Goal: Transaction & Acquisition: Purchase product/service

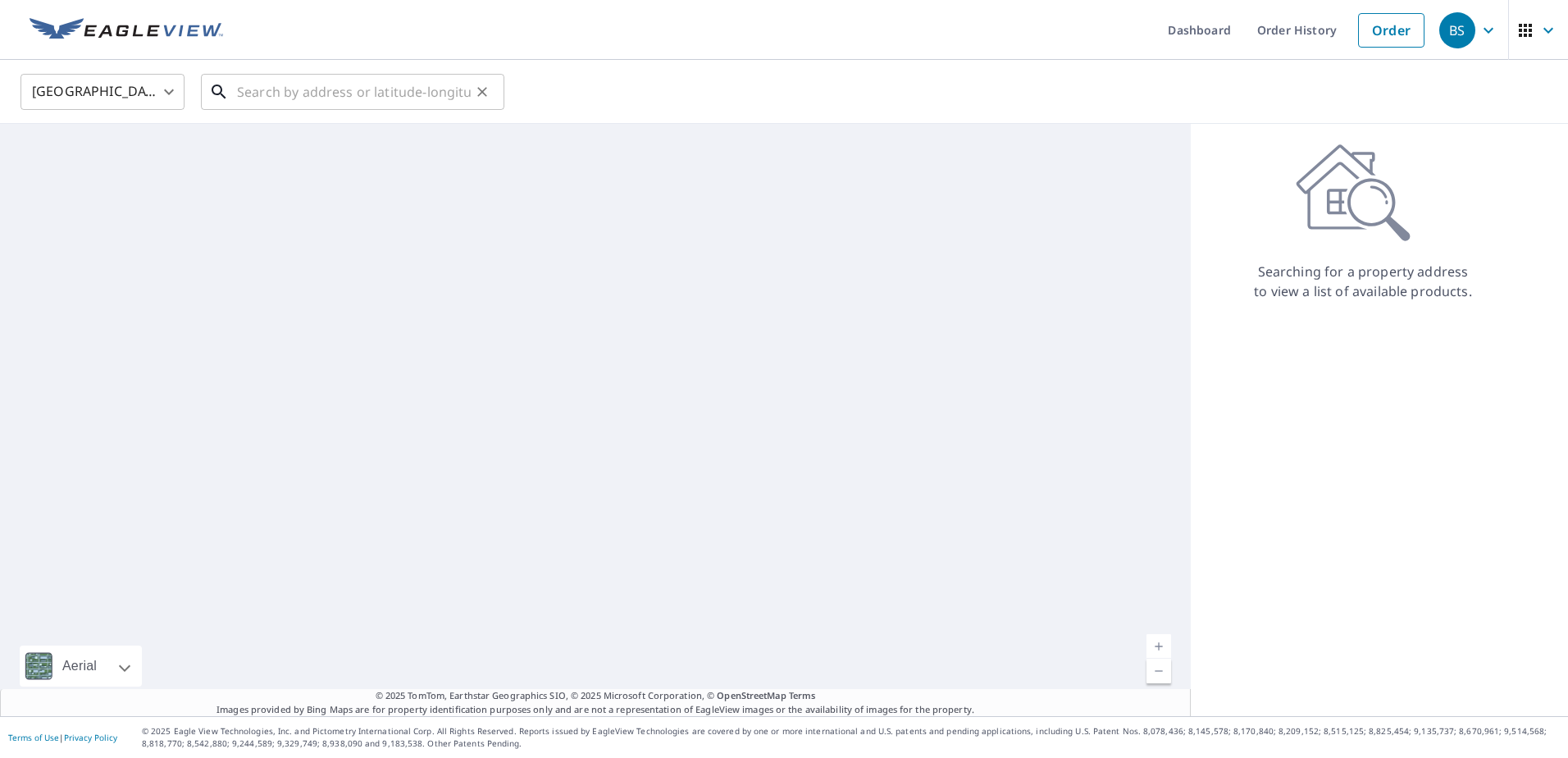
click at [310, 90] on input "text" at bounding box center [354, 92] width 234 height 46
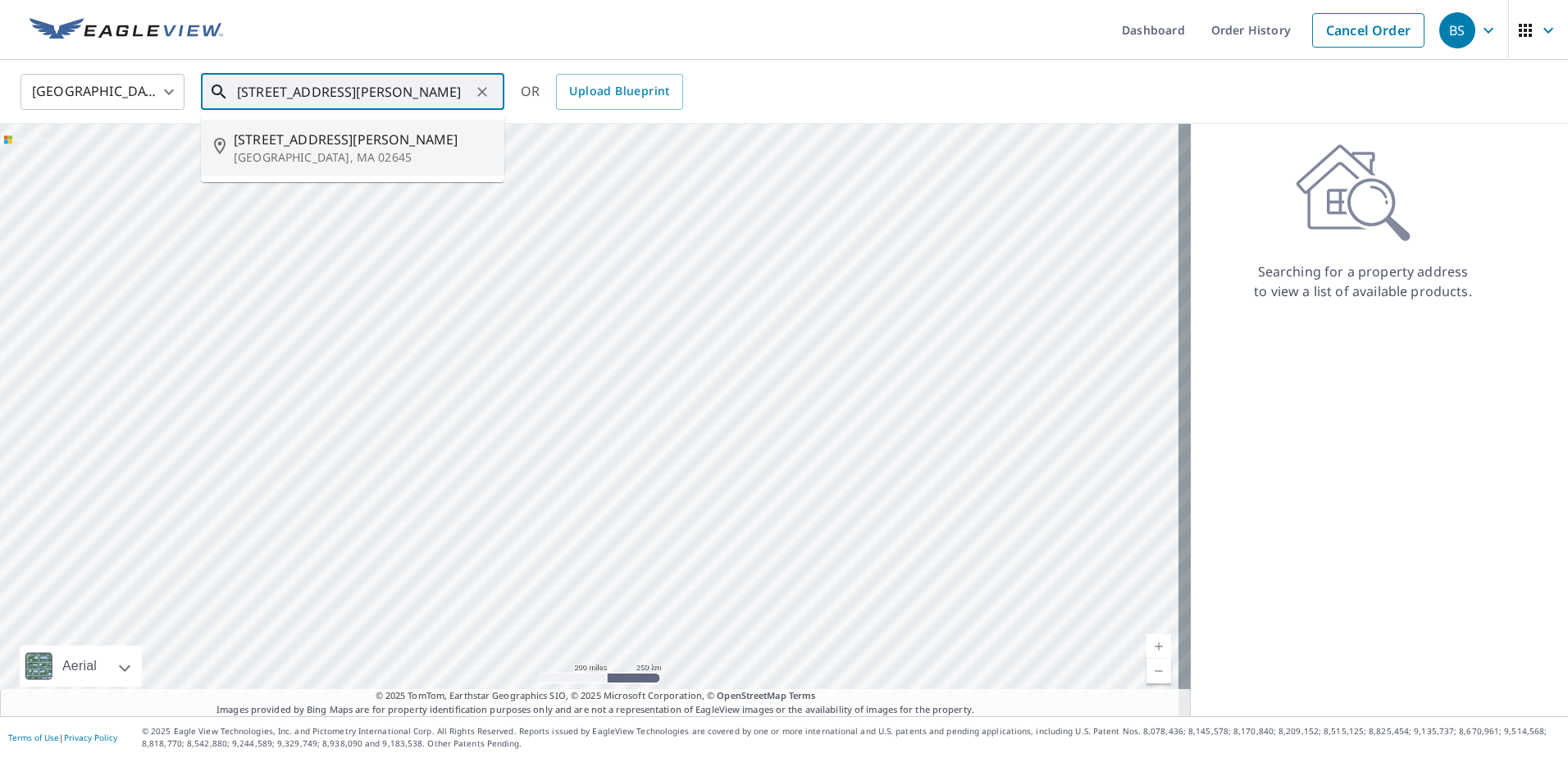
click at [333, 147] on span "[STREET_ADDRESS][PERSON_NAME]" at bounding box center [362, 140] width 257 height 20
type input "[STREET_ADDRESS][PERSON_NAME]"
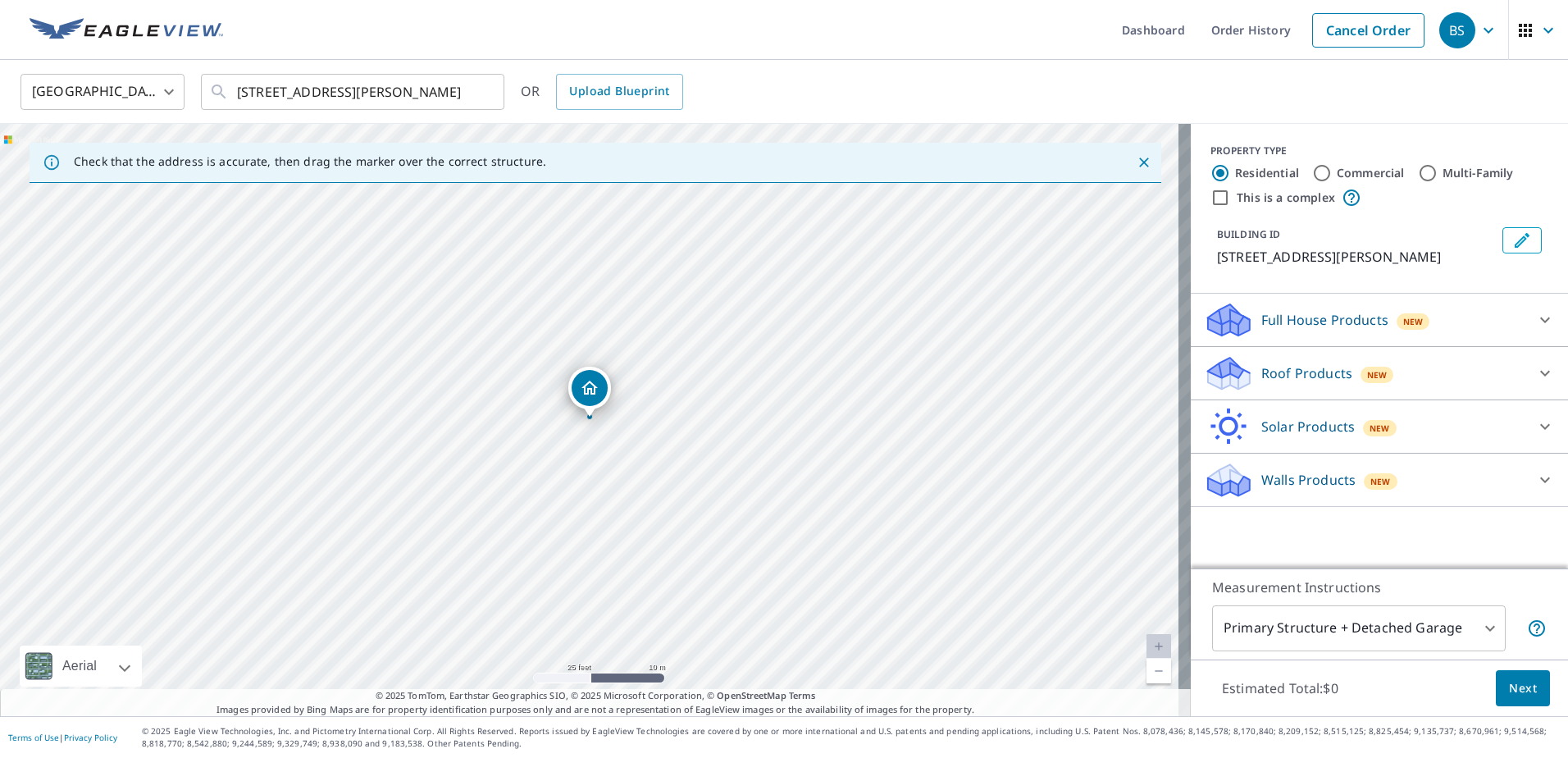
click at [1222, 374] on icon at bounding box center [1229, 368] width 42 height 21
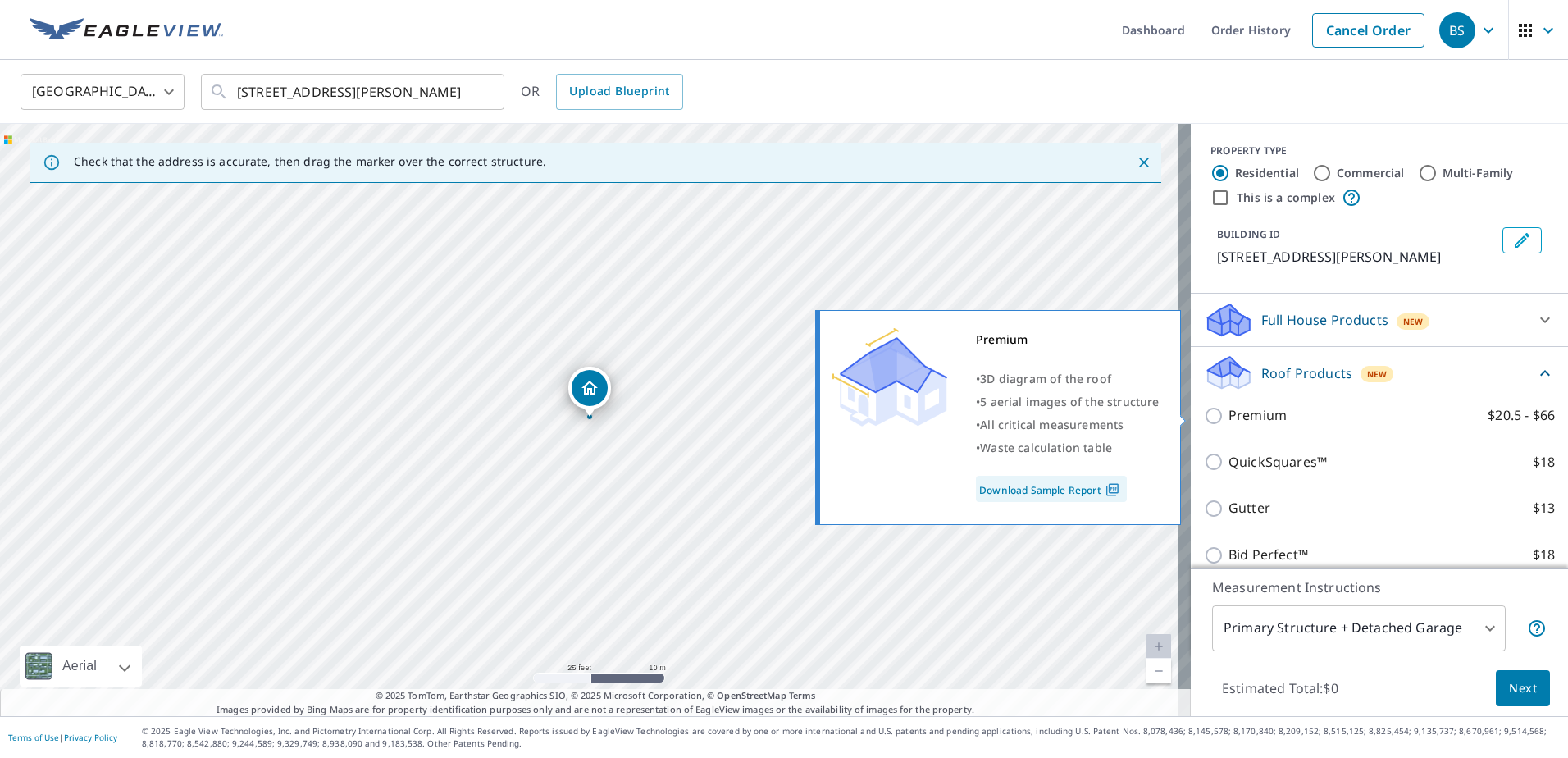
click at [1207, 415] on input "Premium $20.5 - $66" at bounding box center [1217, 416] width 25 height 20
checkbox input "true"
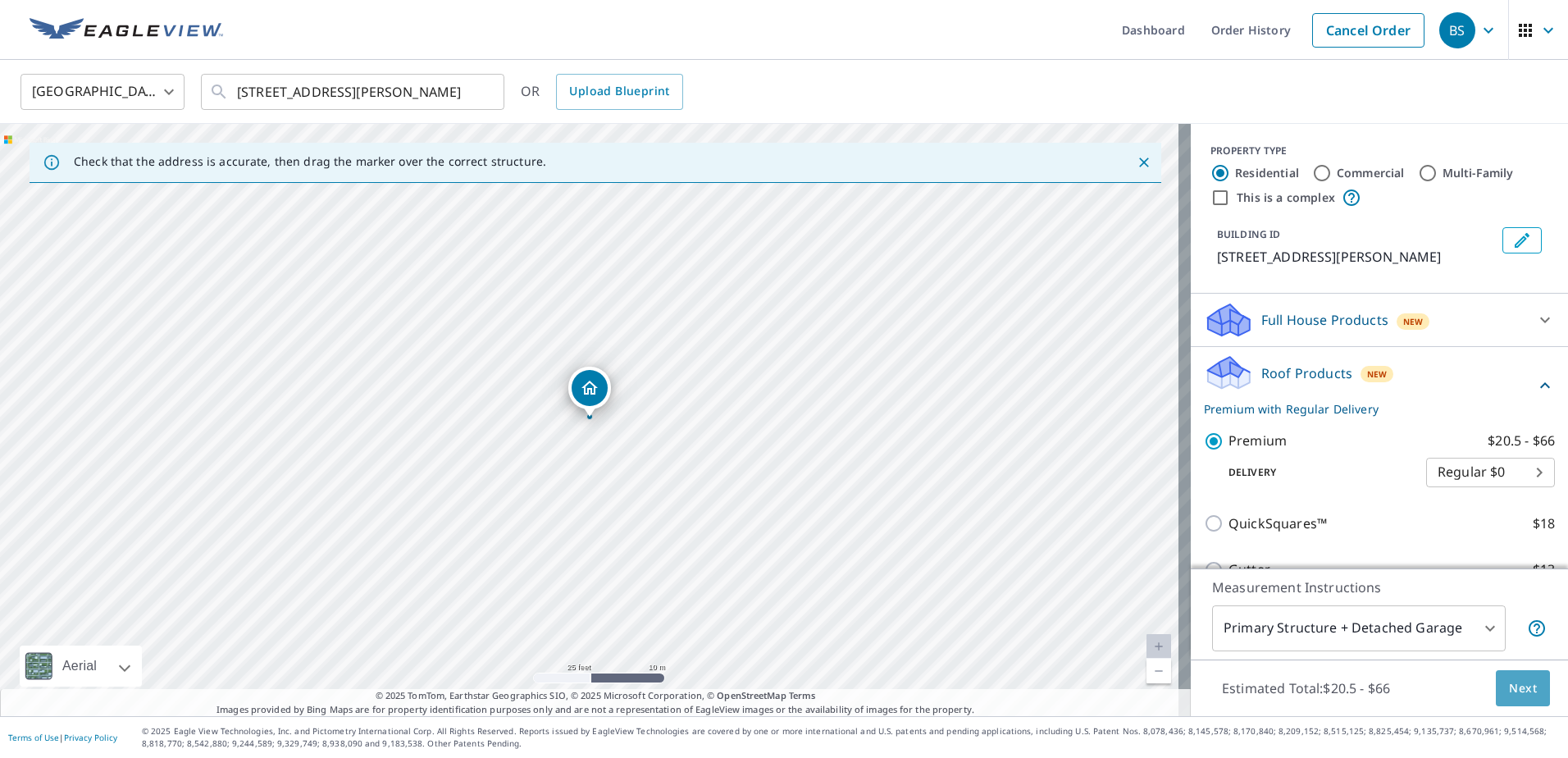
click at [1511, 684] on span "Next" at bounding box center [1523, 688] width 28 height 21
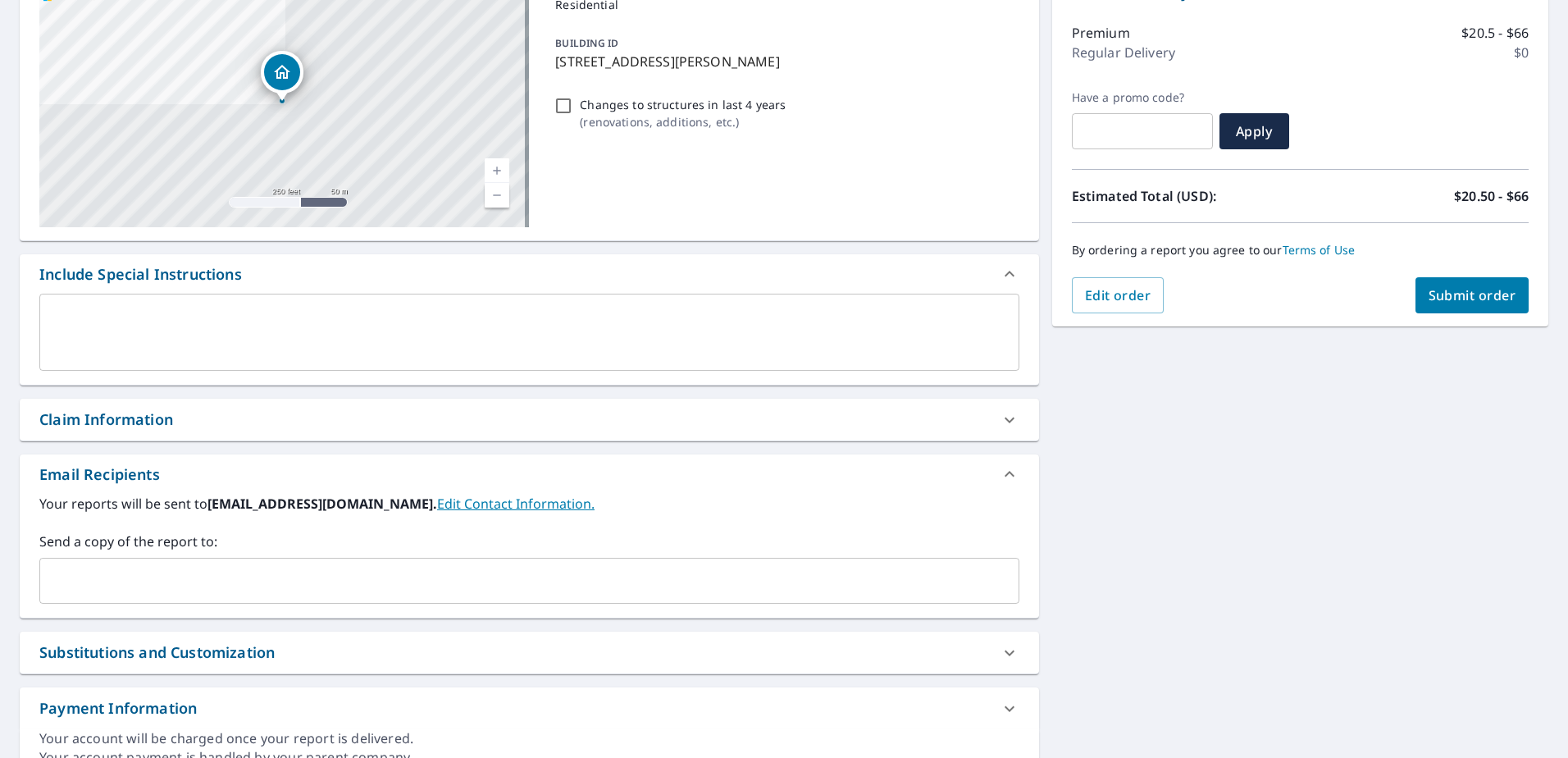
scroll to position [275, 0]
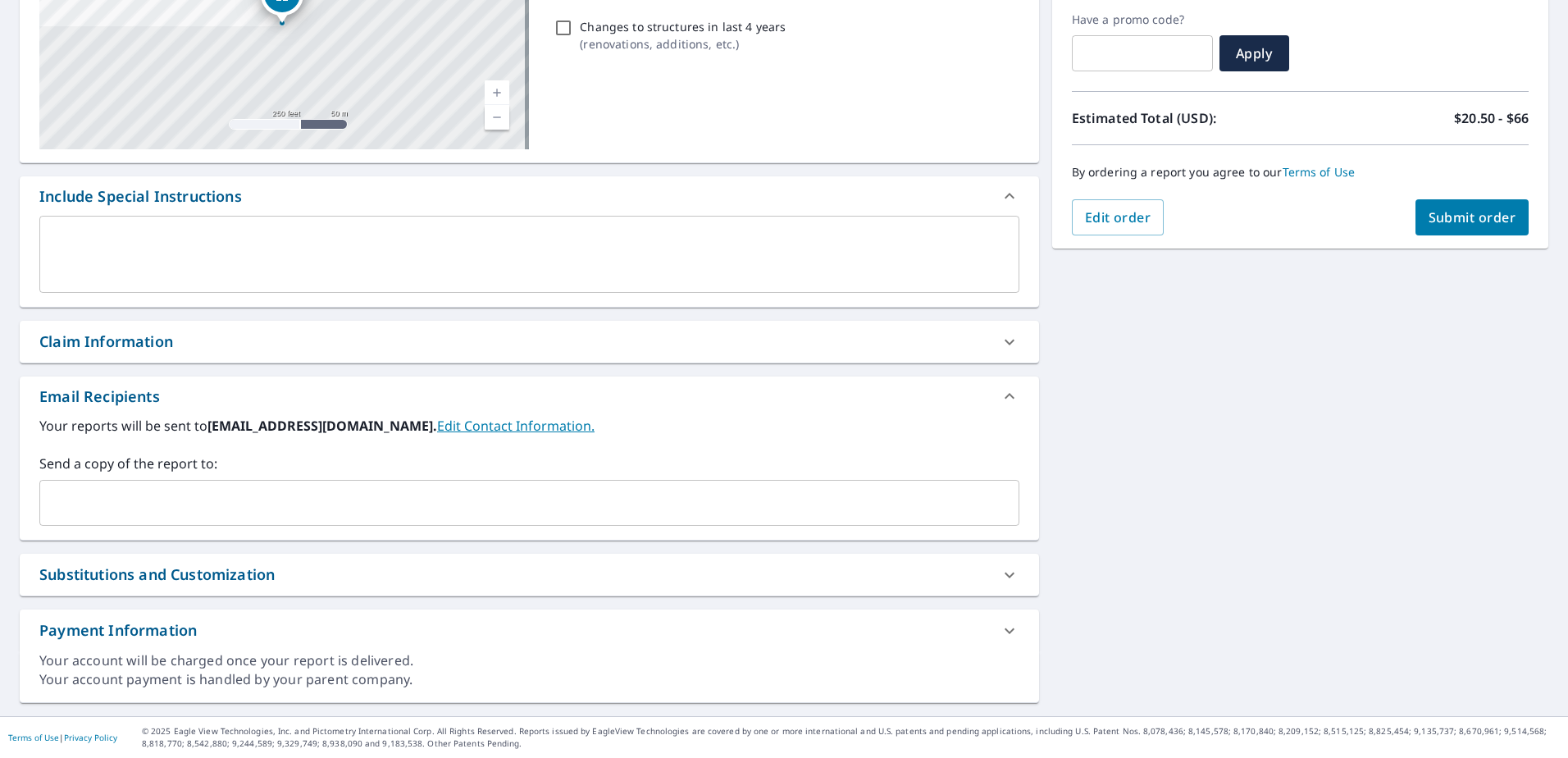
click at [190, 339] on div "Claim Information" at bounding box center [514, 341] width 950 height 22
checkbox input "true"
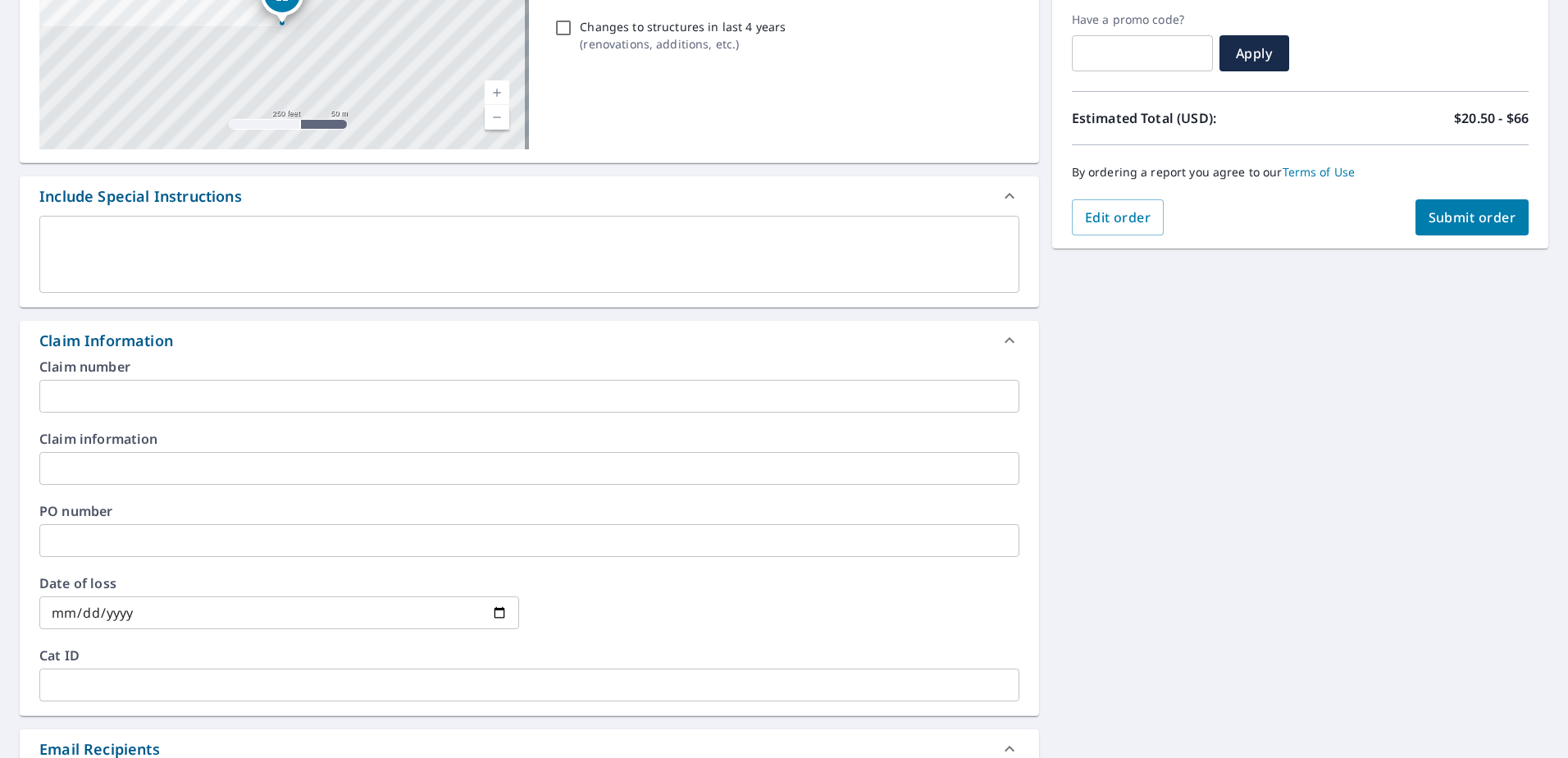
click at [146, 468] on input "text" at bounding box center [529, 468] width 980 height 32
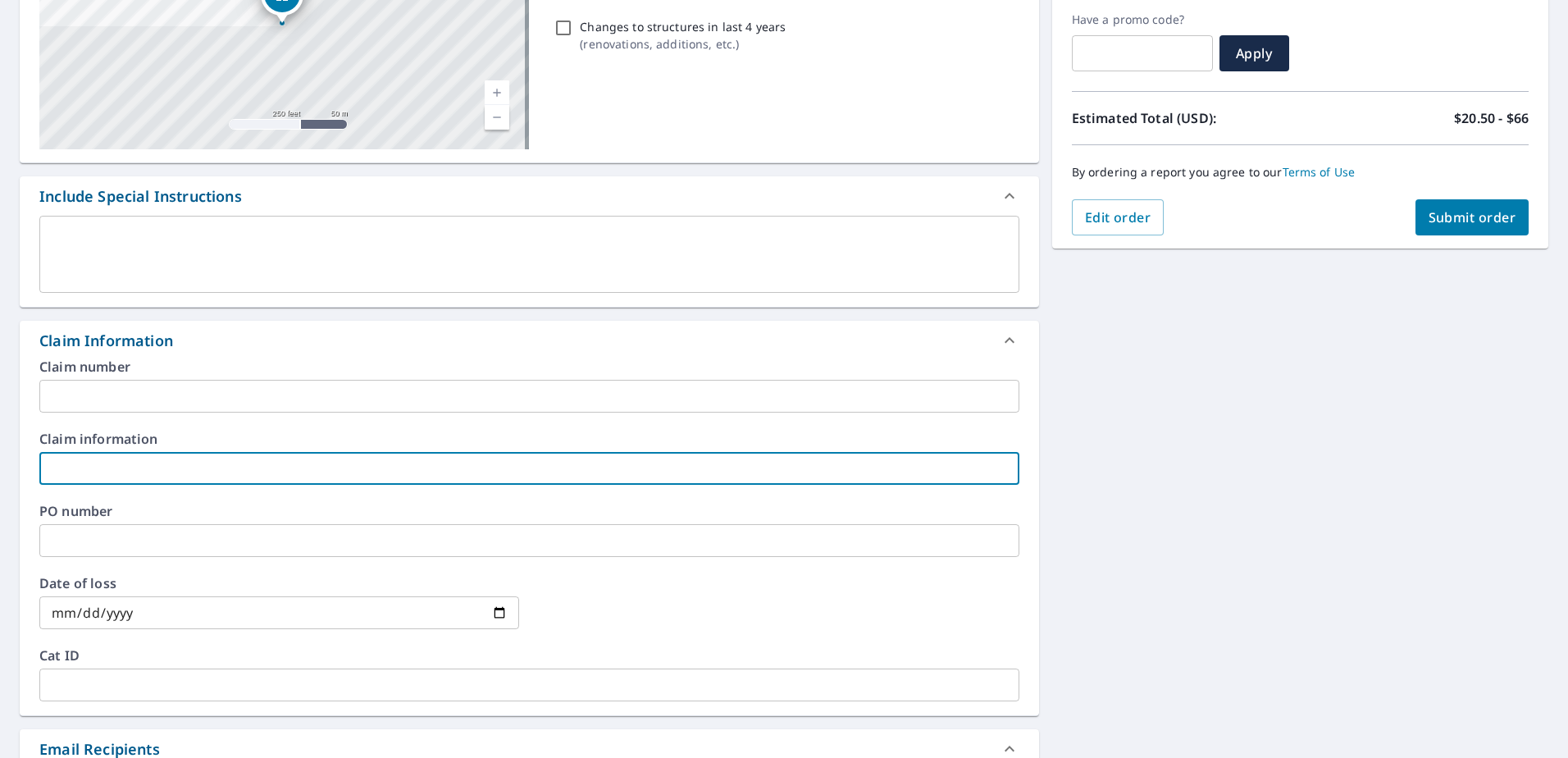
type input "[PERSON_NAME] / [PERSON_NAME]"
checkbox input "true"
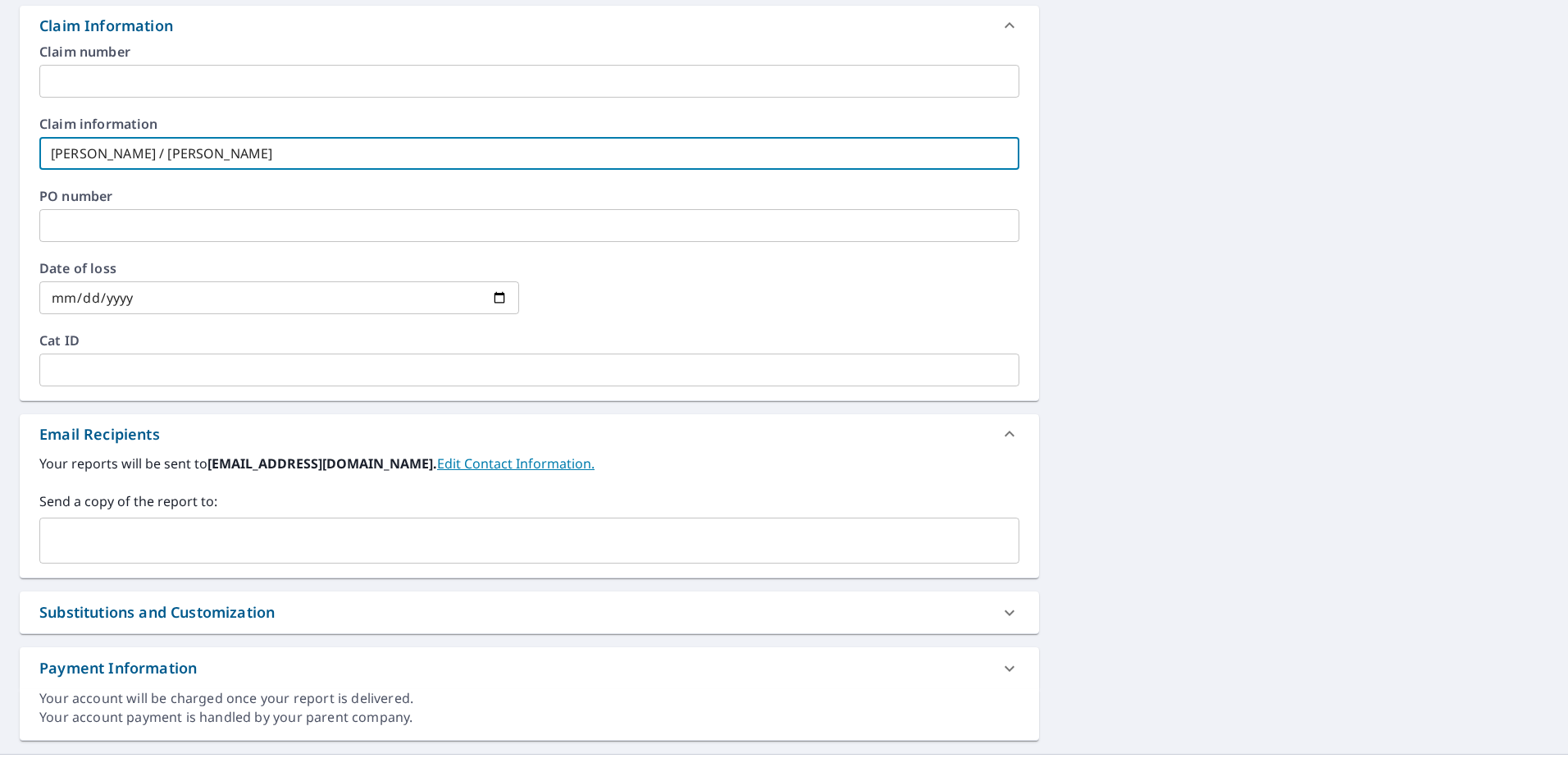
scroll to position [627, 0]
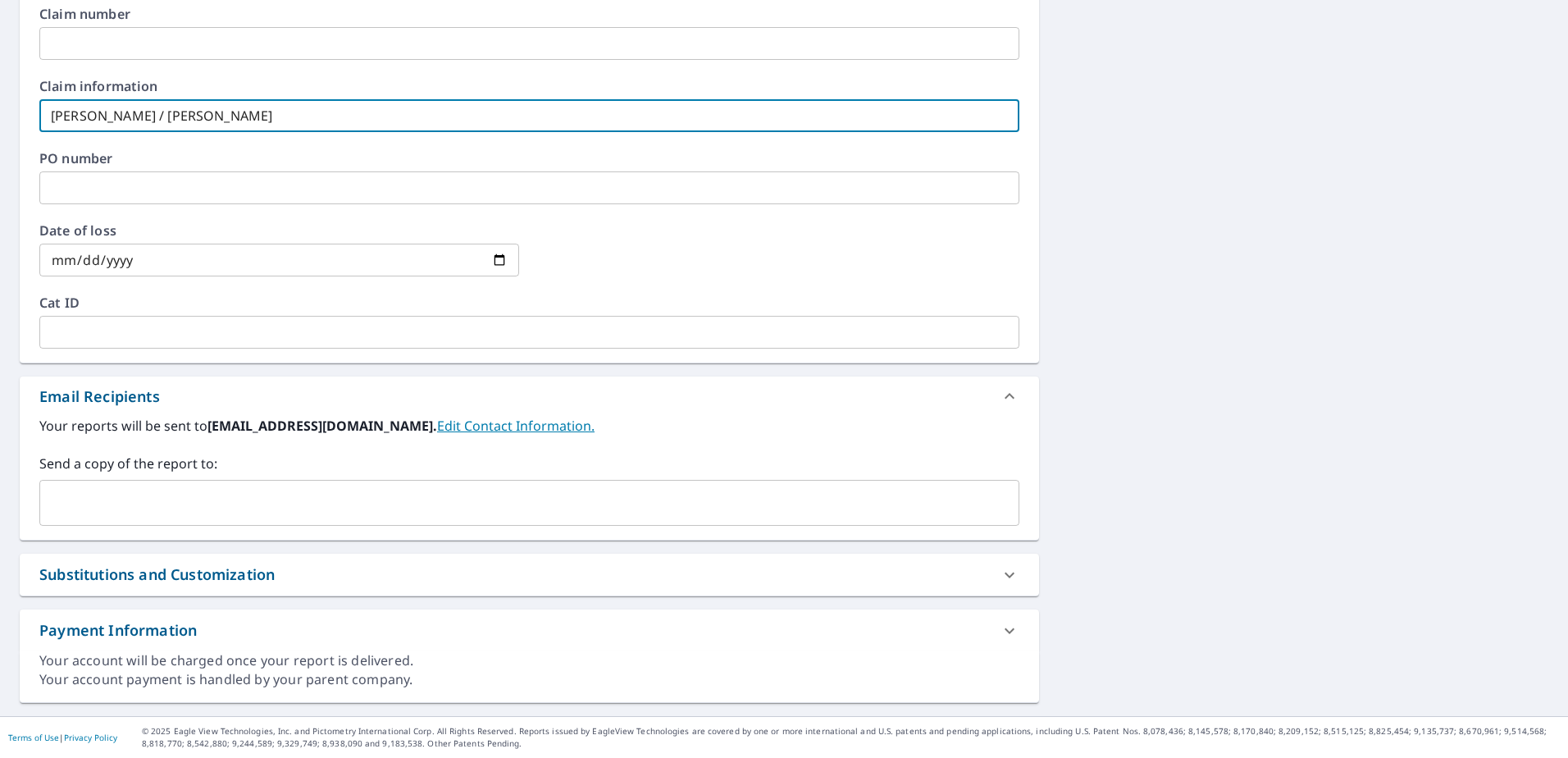
click at [206, 523] on div "​" at bounding box center [529, 503] width 980 height 46
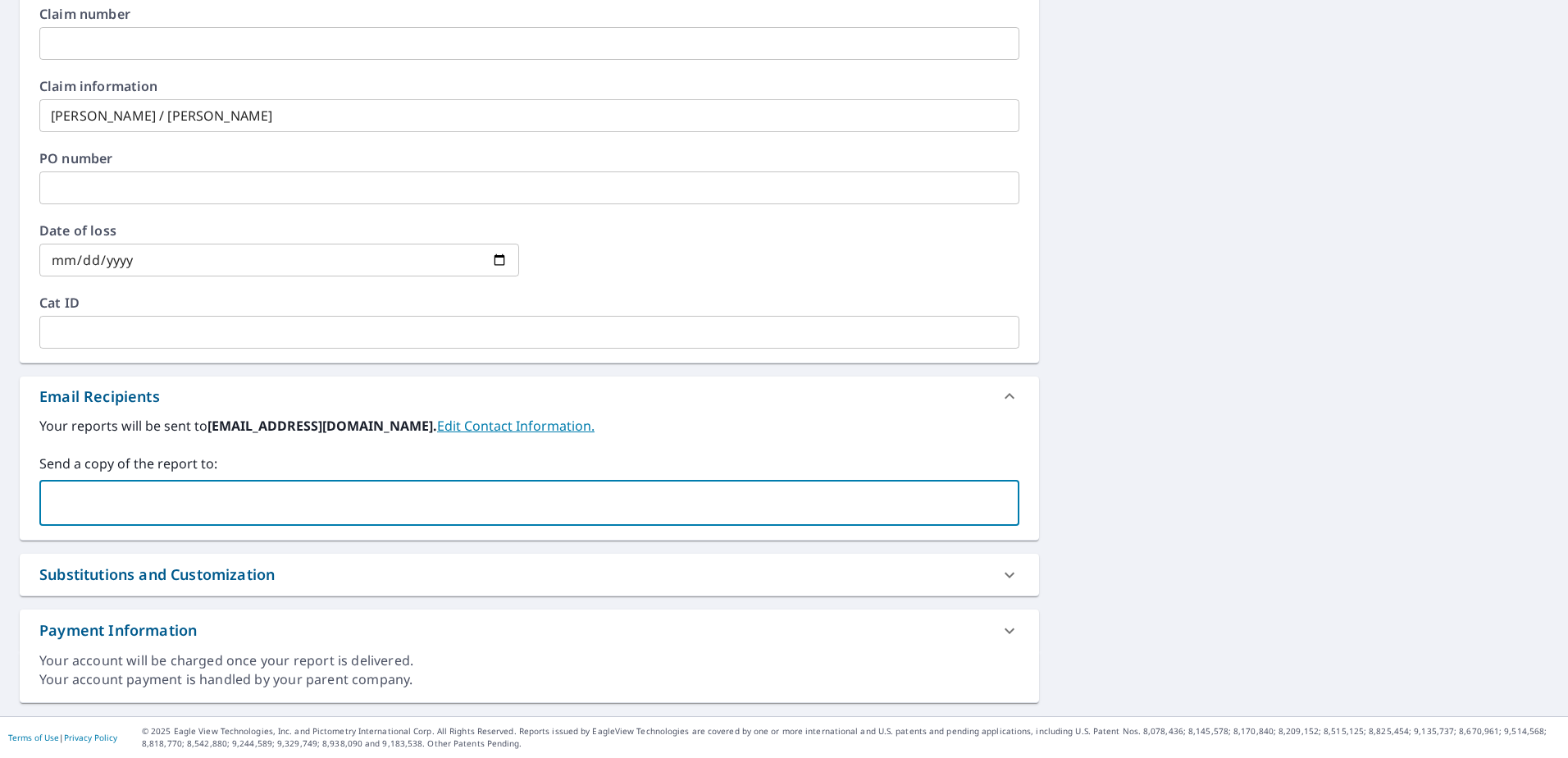
type input "a"
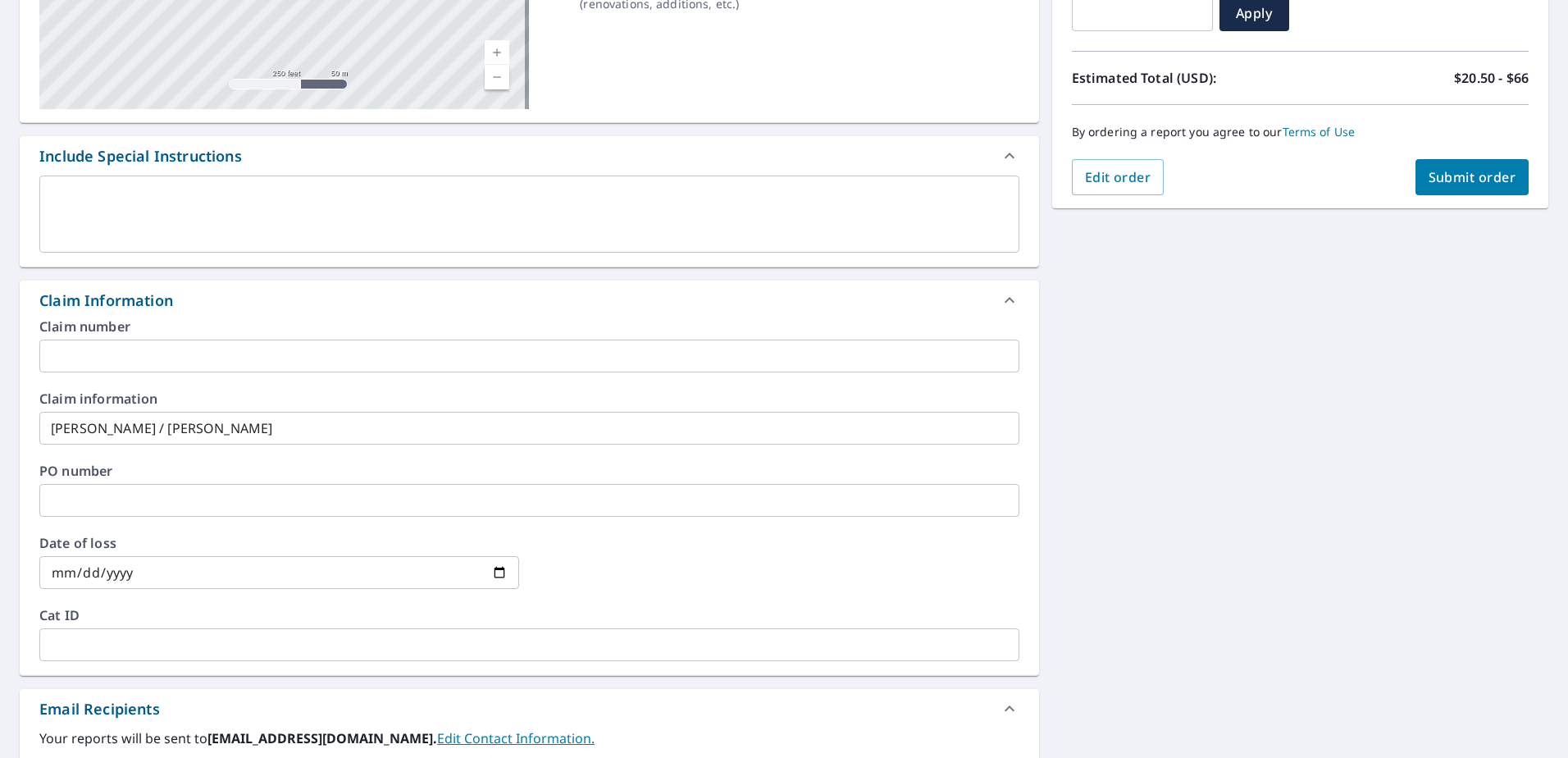
scroll to position [136, 0]
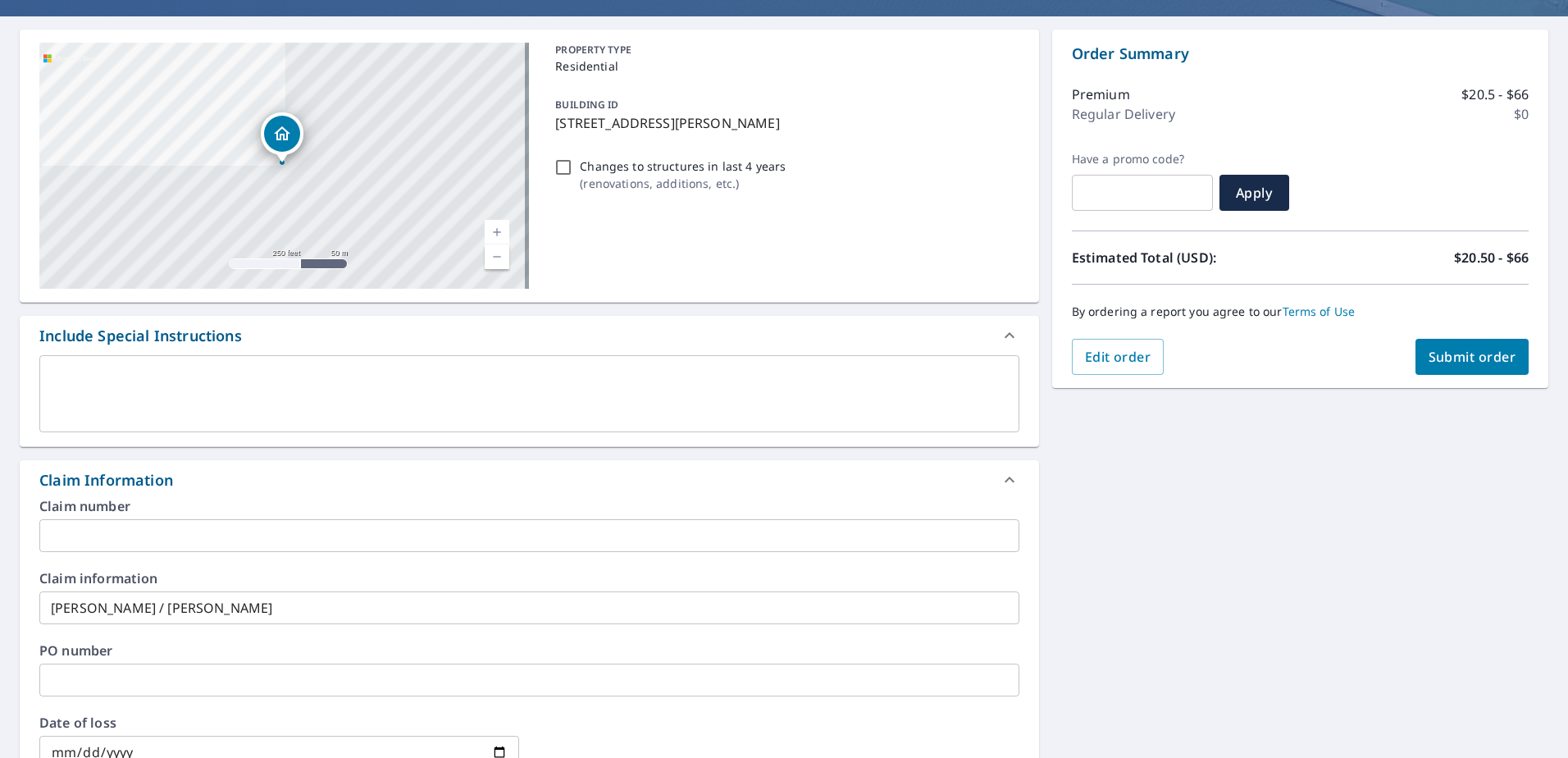
type input "[EMAIL_ADDRESS][DOMAIN_NAME]"
click at [1432, 354] on span "Submit order" at bounding box center [1472, 357] width 87 height 18
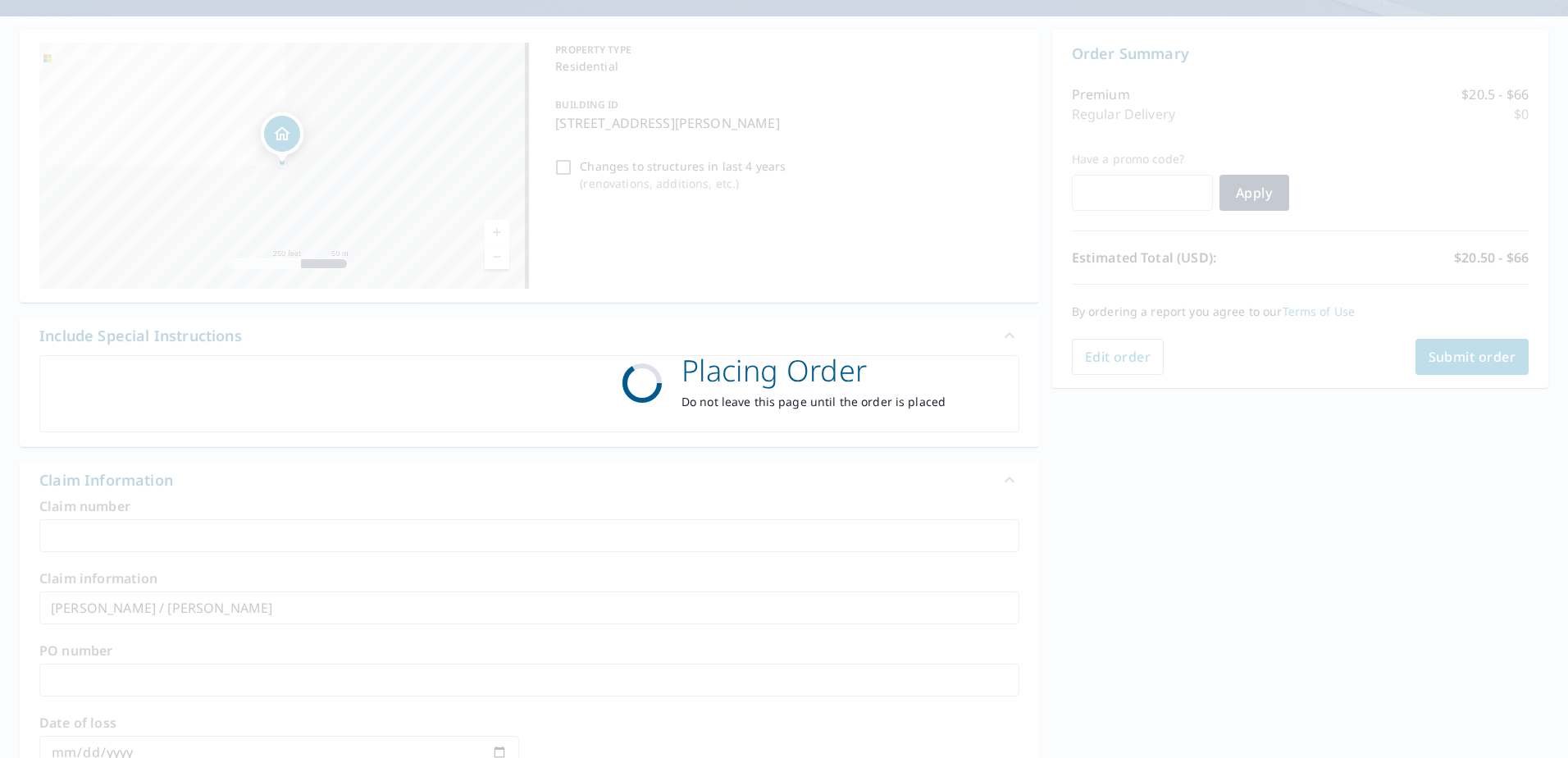
checkbox input "true"
